Goal: Transaction & Acquisition: Purchase product/service

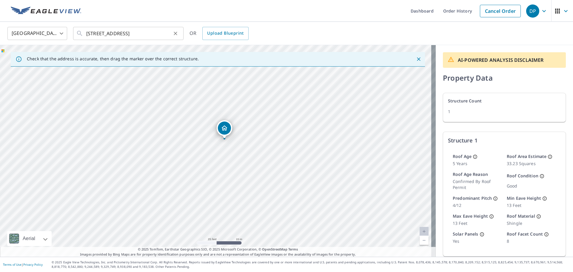
scroll to position [27, 0]
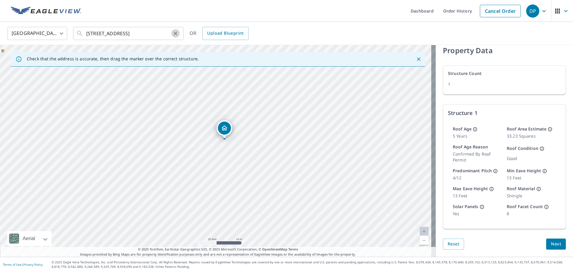
click at [176, 33] on icon "Clear" at bounding box center [176, 33] width 6 height 6
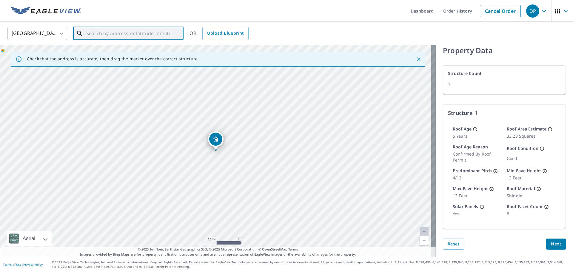
click at [151, 33] on input "text" at bounding box center [128, 33] width 85 height 17
click at [130, 38] on input "text" at bounding box center [128, 33] width 85 height 17
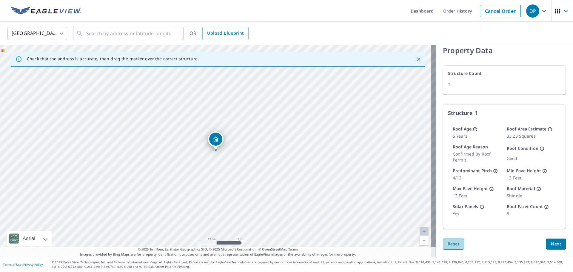
click at [450, 247] on span "Reset" at bounding box center [454, 243] width 12 height 7
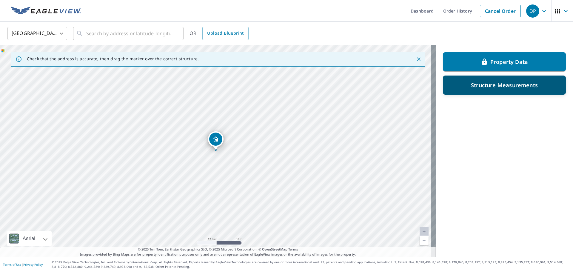
click at [496, 88] on p "Structure Measurements" at bounding box center [504, 84] width 67 height 7
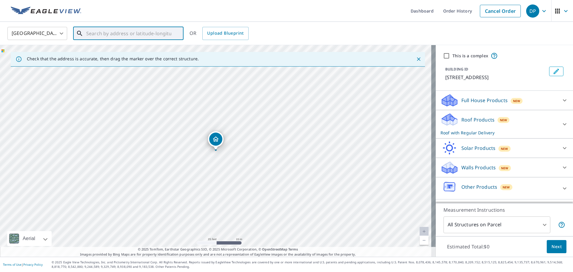
click at [102, 33] on input "text" at bounding box center [128, 33] width 85 height 17
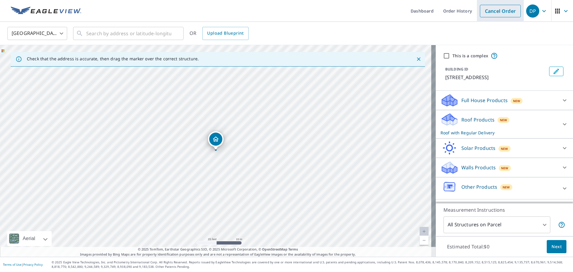
click at [498, 16] on link "Cancel Order" at bounding box center [500, 11] width 41 height 13
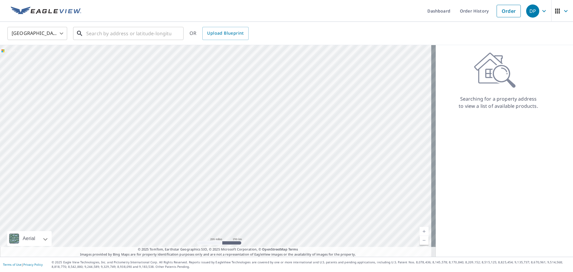
click at [161, 38] on input "text" at bounding box center [128, 33] width 85 height 17
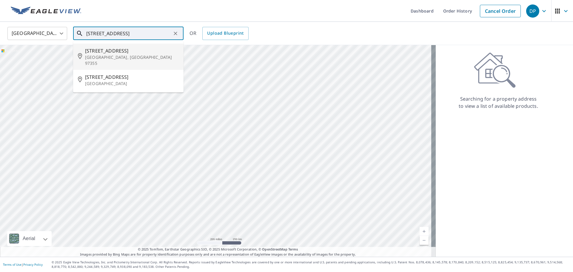
click at [125, 54] on p "[GEOGRAPHIC_DATA], [GEOGRAPHIC_DATA] 97355" at bounding box center [132, 60] width 94 height 12
type input "[STREET_ADDRESS]"
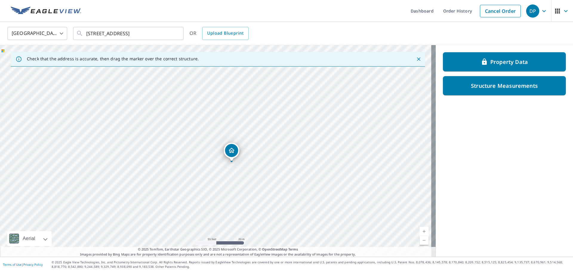
drag, startPoint x: 284, startPoint y: 167, endPoint x: 280, endPoint y: 186, distance: 19.8
click at [280, 186] on div "[STREET_ADDRESS]" at bounding box center [218, 151] width 436 height 212
drag, startPoint x: 320, startPoint y: 210, endPoint x: 319, endPoint y: 167, distance: 43.0
click at [319, 167] on div "[STREET_ADDRESS]" at bounding box center [218, 151] width 436 height 212
drag, startPoint x: 297, startPoint y: 119, endPoint x: 288, endPoint y: 143, distance: 26.3
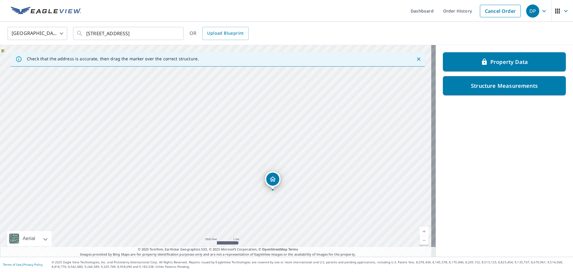
click at [288, 144] on div "[STREET_ADDRESS]" at bounding box center [218, 151] width 436 height 212
drag, startPoint x: 314, startPoint y: 157, endPoint x: 274, endPoint y: 171, distance: 42.1
click at [274, 171] on div "[STREET_ADDRESS]" at bounding box center [218, 151] width 436 height 212
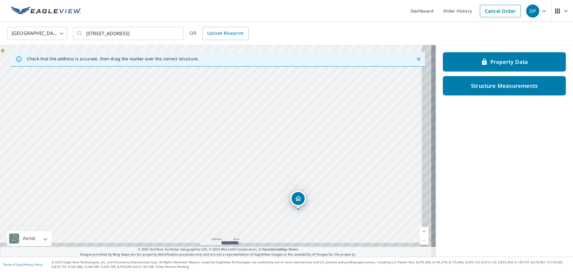
drag, startPoint x: 303, startPoint y: 162, endPoint x: 236, endPoint y: 57, distance: 124.5
click at [236, 57] on div "Check that the address is accurate, then drag the marker over the correct struc…" at bounding box center [218, 151] width 436 height 212
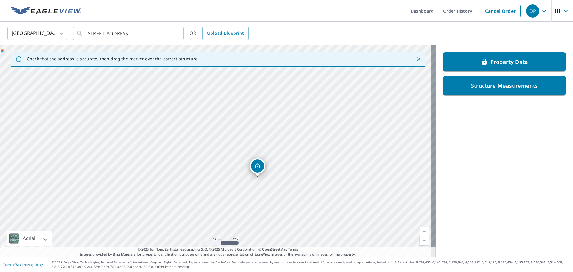
click at [215, 56] on div "Check that the address is accurate, then drag the marker over the correct struc…" at bounding box center [218, 59] width 414 height 15
click at [215, 66] on div "Check that the address is accurate, then drag the marker over the correct struc…" at bounding box center [218, 59] width 414 height 15
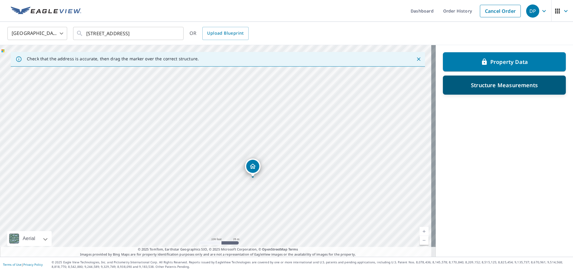
click at [510, 88] on p "Structure Measurements" at bounding box center [504, 84] width 67 height 7
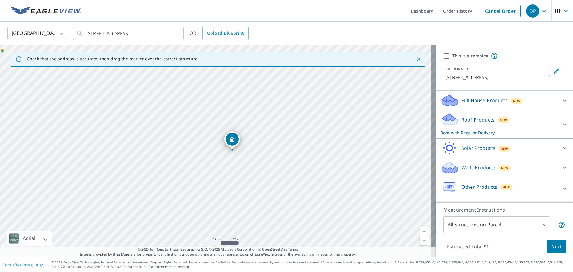
click at [224, 63] on div "Check that the address is accurate, then drag the marker over the correct struc…" at bounding box center [218, 59] width 414 height 15
click at [191, 87] on div "[STREET_ADDRESS]" at bounding box center [218, 151] width 436 height 212
click at [558, 127] on div at bounding box center [565, 124] width 14 height 14
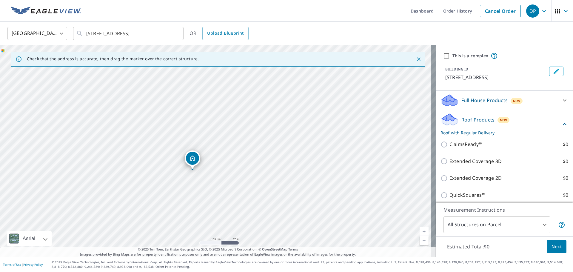
scroll to position [60, 0]
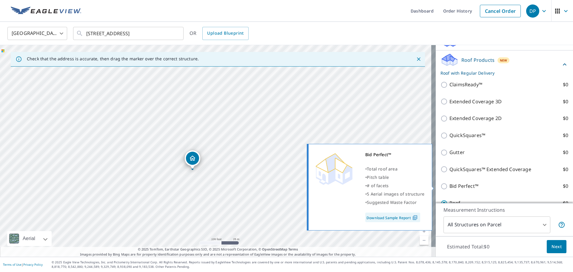
click at [442, 187] on input "Bid Perfect™ $0" at bounding box center [445, 186] width 9 height 7
checkbox input "true"
checkbox input "false"
type input "1"
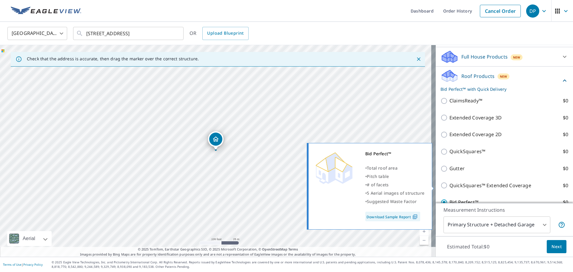
scroll to position [76, 0]
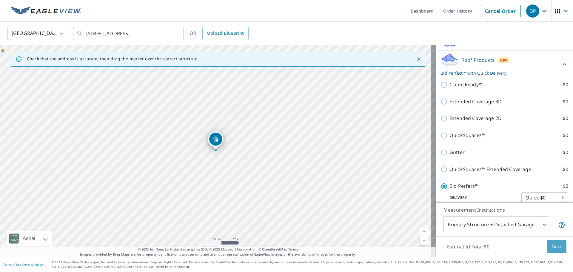
click at [558, 248] on button "Next" at bounding box center [557, 246] width 20 height 13
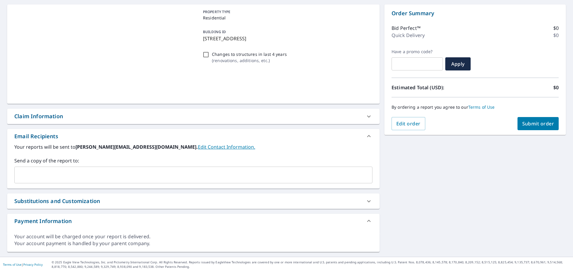
scroll to position [56, 0]
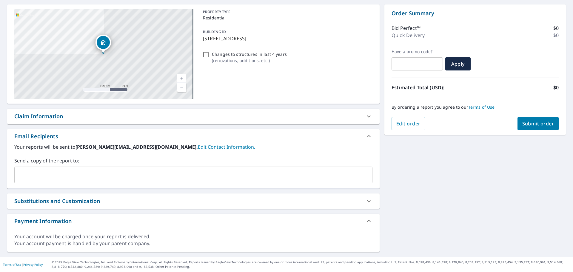
click at [159, 178] on input "text" at bounding box center [189, 174] width 344 height 11
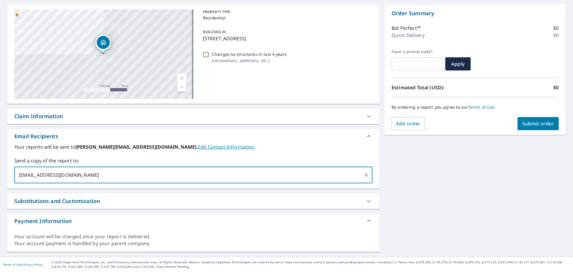
type input "[EMAIL_ADDRESS][DOMAIN_NAME]"
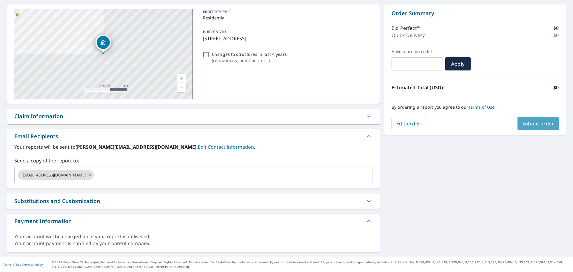
click at [535, 127] on button "Submit order" at bounding box center [538, 123] width 41 height 13
checkbox input "true"
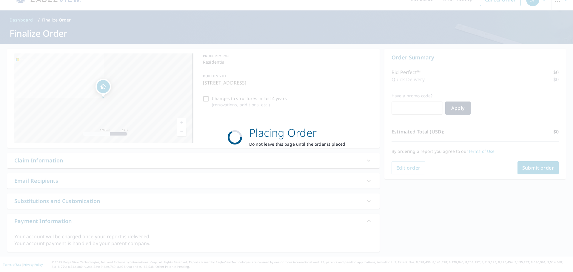
scroll to position [11, 0]
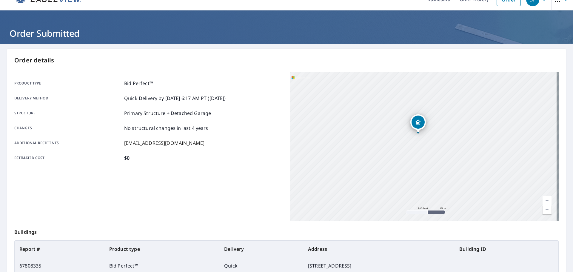
drag, startPoint x: 330, startPoint y: 167, endPoint x: 301, endPoint y: 144, distance: 36.8
click at [301, 144] on div "[STREET_ADDRESS]" at bounding box center [424, 146] width 269 height 149
drag, startPoint x: 390, startPoint y: 144, endPoint x: 355, endPoint y: 180, distance: 49.8
click at [355, 180] on div "[STREET_ADDRESS]" at bounding box center [424, 146] width 269 height 149
drag, startPoint x: 365, startPoint y: 179, endPoint x: 372, endPoint y: 164, distance: 16.2
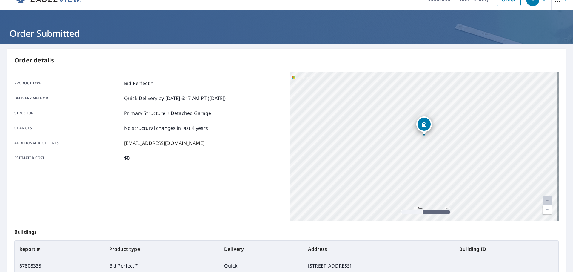
click at [372, 164] on div "[STREET_ADDRESS]" at bounding box center [424, 146] width 269 height 149
drag, startPoint x: 455, startPoint y: 163, endPoint x: 486, endPoint y: 151, distance: 33.2
click at [486, 151] on div "[STREET_ADDRESS]" at bounding box center [424, 146] width 269 height 149
drag, startPoint x: 430, startPoint y: 127, endPoint x: 431, endPoint y: 131, distance: 4.4
click at [431, 131] on icon "Dropped pin, building 1, Residential property, 200 Market St Lebanon, OR 97355" at bounding box center [432, 130] width 7 height 7
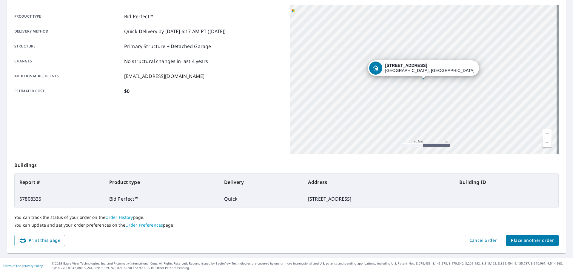
scroll to position [79, 0]
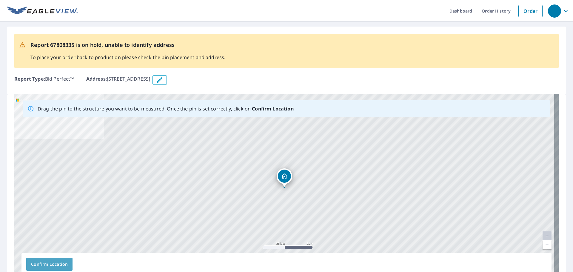
click at [56, 263] on span "Confirm Location" at bounding box center [49, 264] width 37 height 7
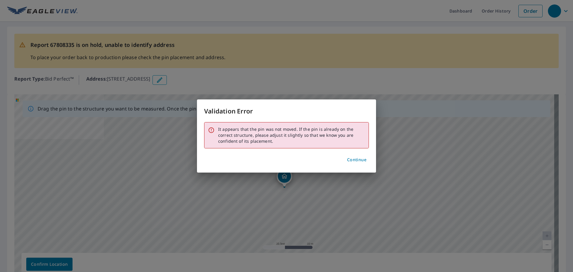
click at [363, 162] on span "Continue" at bounding box center [356, 159] width 19 height 7
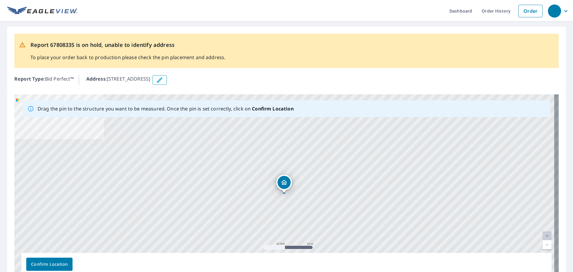
drag, startPoint x: 285, startPoint y: 180, endPoint x: 285, endPoint y: 186, distance: 6.0
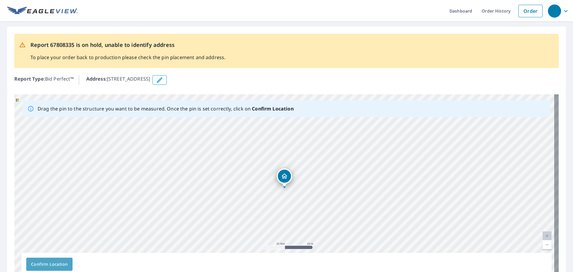
click at [41, 263] on span "Confirm Location" at bounding box center [49, 264] width 37 height 7
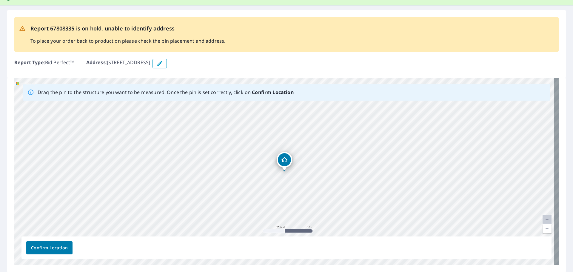
scroll to position [52, 0]
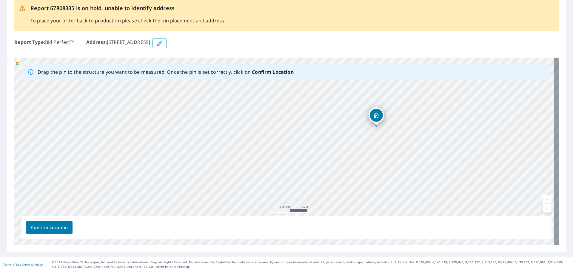
click at [57, 226] on span "Confirm Location" at bounding box center [49, 227] width 37 height 7
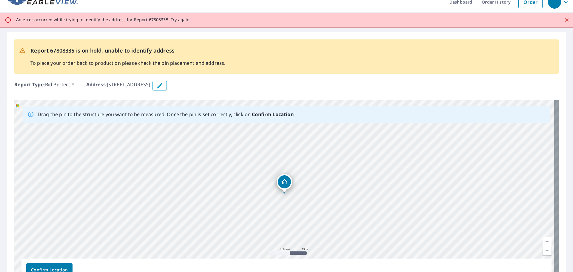
scroll to position [0, 0]
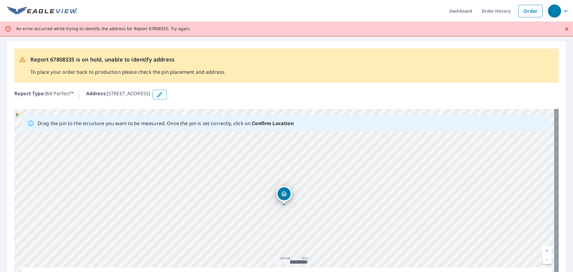
click at [287, 198] on div "[STREET_ADDRESS]" at bounding box center [286, 202] width 544 height 187
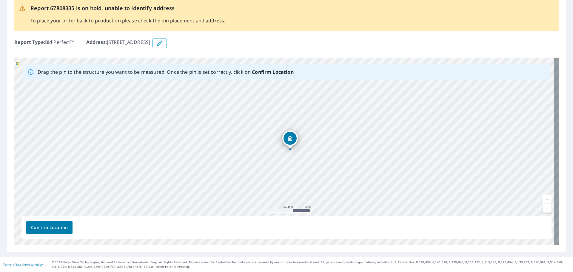
drag, startPoint x: 152, startPoint y: 136, endPoint x: 326, endPoint y: 158, distance: 175.4
click at [326, 158] on div "[STREET_ADDRESS]" at bounding box center [286, 151] width 544 height 187
drag, startPoint x: 251, startPoint y: 134, endPoint x: 380, endPoint y: 175, distance: 135.3
click at [380, 175] on div "[STREET_ADDRESS]" at bounding box center [286, 151] width 544 height 187
click at [56, 227] on span "Confirm Location" at bounding box center [49, 227] width 37 height 7
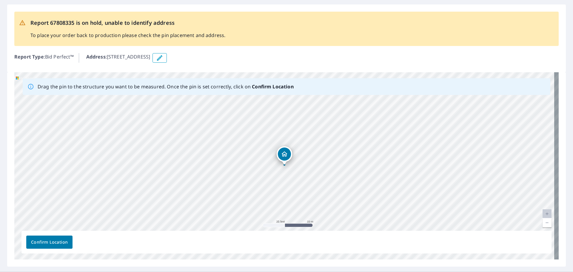
scroll to position [0, 0]
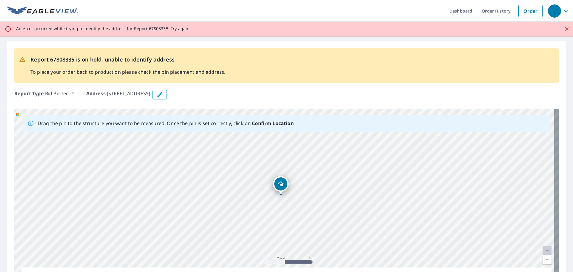
drag, startPoint x: 279, startPoint y: 188, endPoint x: 276, endPoint y: 181, distance: 8.0
click at [276, 181] on div "[STREET_ADDRESS]" at bounding box center [286, 202] width 544 height 187
drag, startPoint x: 283, startPoint y: 191, endPoint x: 284, endPoint y: 184, distance: 6.6
click at [284, 184] on div "[STREET_ADDRESS]" at bounding box center [286, 202] width 544 height 187
drag, startPoint x: 346, startPoint y: 173, endPoint x: 335, endPoint y: 192, distance: 21.6
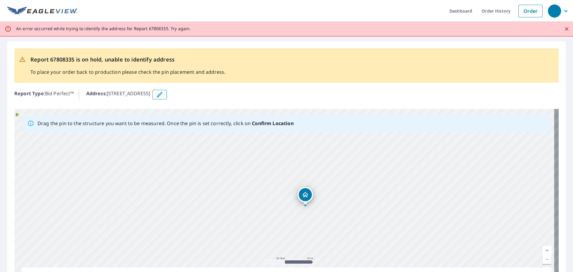
click at [335, 192] on div "[STREET_ADDRESS]" at bounding box center [286, 202] width 544 height 187
click at [307, 198] on div "[STREET_ADDRESS]" at bounding box center [286, 202] width 544 height 187
drag, startPoint x: 313, startPoint y: 181, endPoint x: 313, endPoint y: 184, distance: 3.3
click at [313, 184] on div "[STREET_ADDRESS]" at bounding box center [286, 202] width 544 height 187
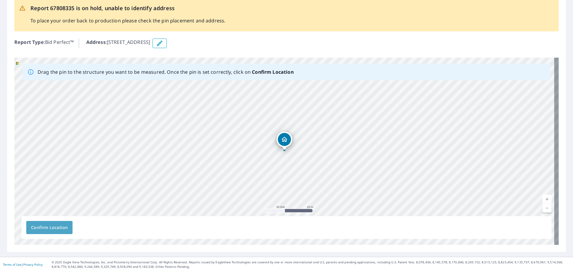
click at [61, 227] on span "Confirm Location" at bounding box center [49, 227] width 37 height 7
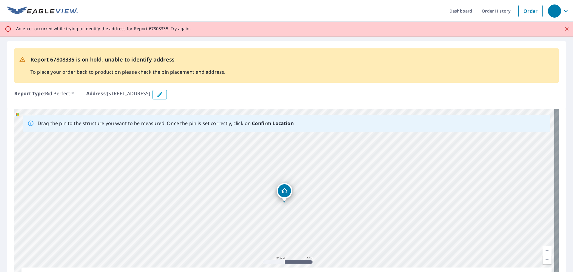
click at [565, 28] on icon "Close" at bounding box center [567, 29] width 4 height 4
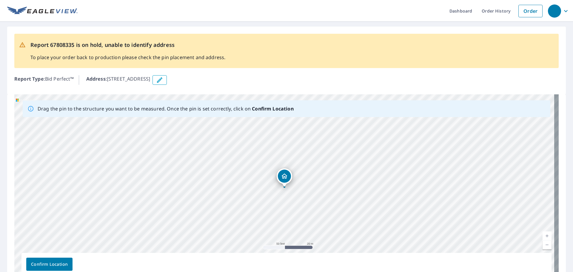
click at [29, 265] on button "Confirm Location" at bounding box center [49, 264] width 46 height 13
